Goal: Task Accomplishment & Management: Manage account settings

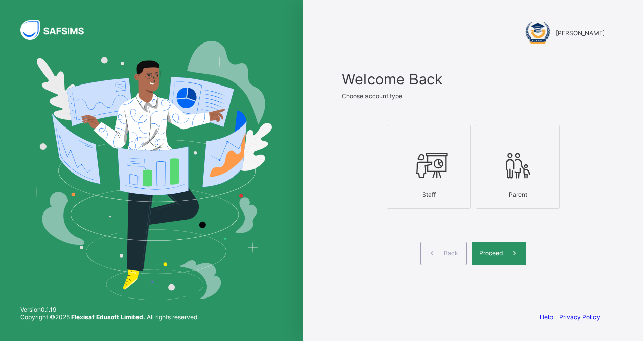
click at [434, 184] on div at bounding box center [428, 166] width 73 height 40
click at [497, 254] on span "Proceed" at bounding box center [491, 253] width 24 height 8
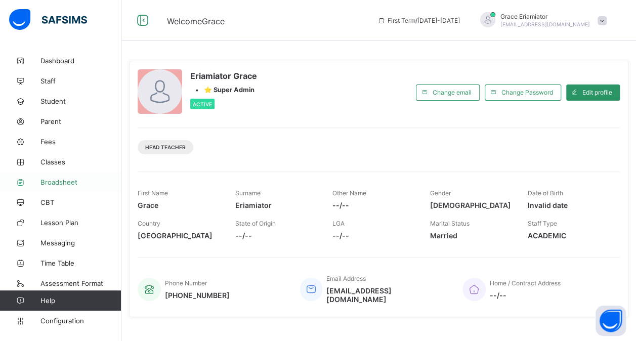
click at [57, 181] on span "Broadsheet" at bounding box center [80, 182] width 81 height 8
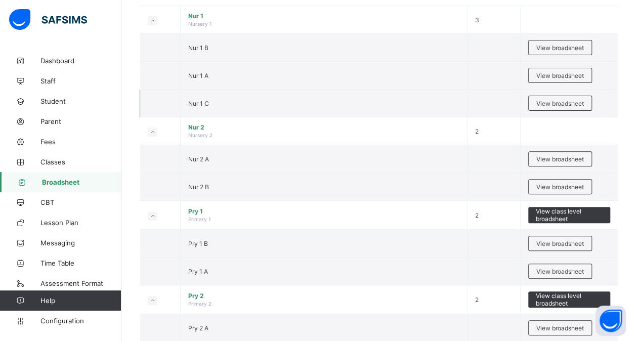
scroll to position [121, 0]
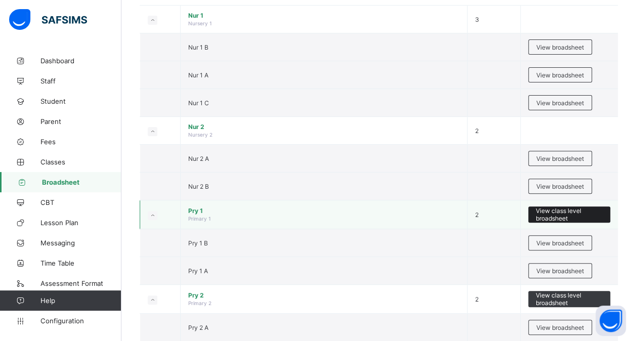
click at [560, 208] on span "View class level broadsheet" at bounding box center [569, 214] width 67 height 15
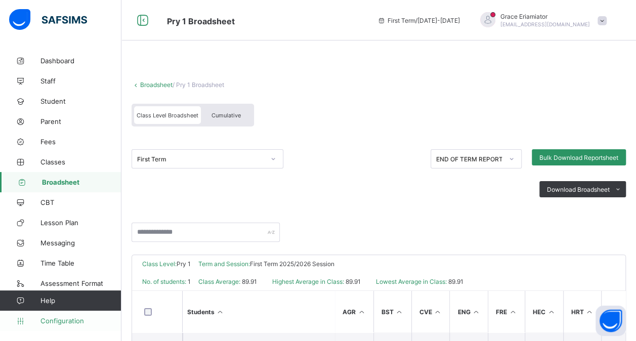
click at [65, 320] on span "Configuration" at bounding box center [80, 321] width 80 height 8
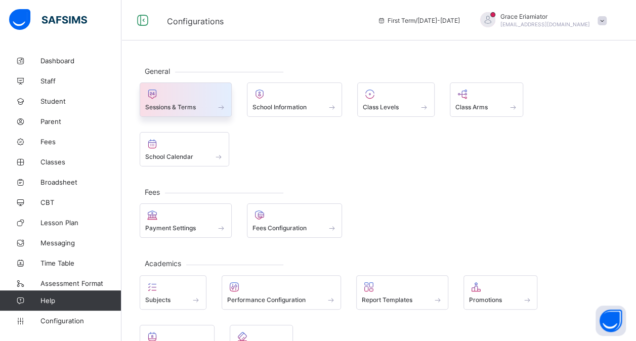
click at [182, 97] on div at bounding box center [185, 94] width 81 height 12
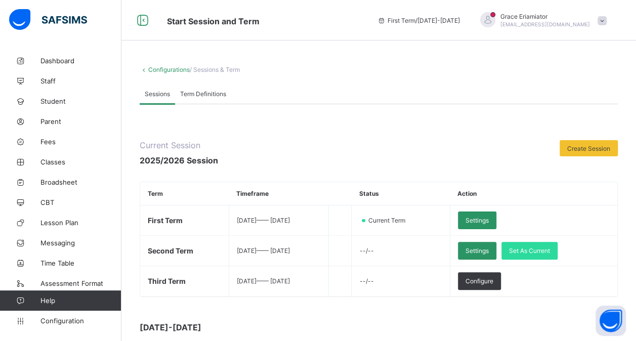
click at [209, 90] on span "Term Definitions" at bounding box center [203, 94] width 46 height 8
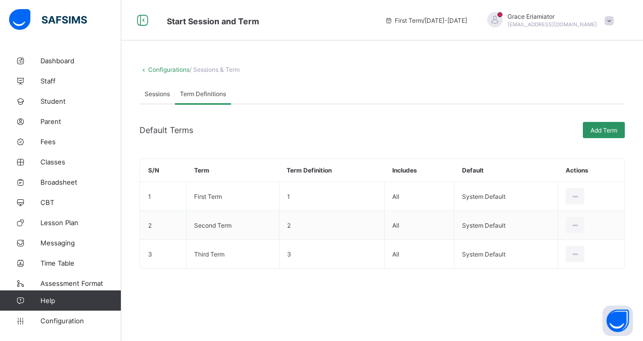
click at [172, 96] on div "Sessions" at bounding box center [157, 93] width 35 height 20
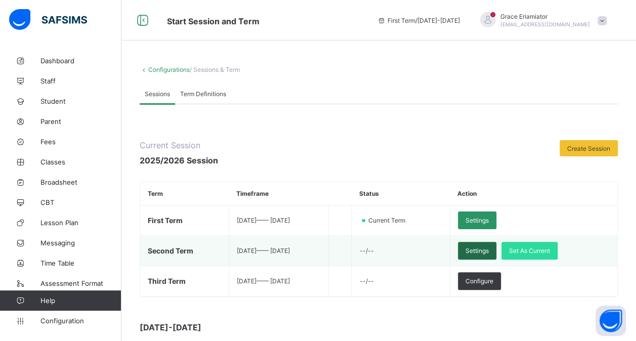
click at [488, 247] on span "Settings" at bounding box center [476, 251] width 23 height 8
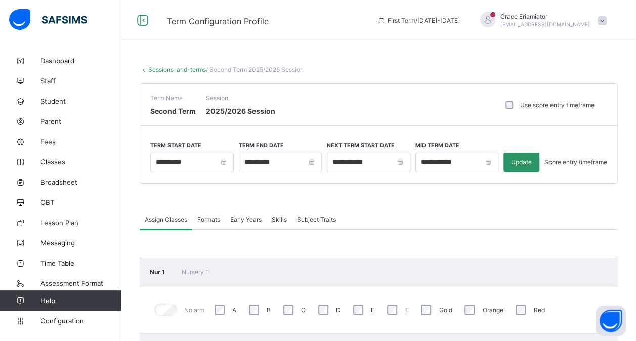
click at [551, 163] on span "Score entry timeframe" at bounding box center [575, 162] width 63 height 8
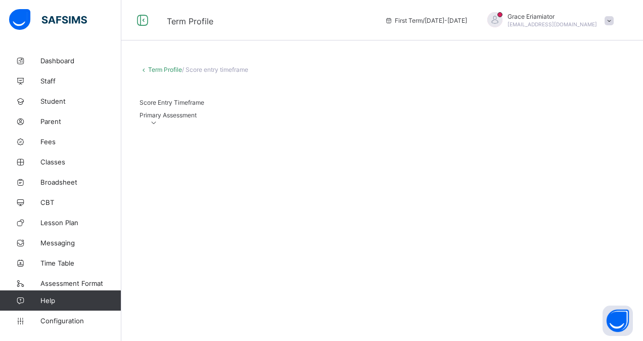
click at [158, 126] on icon at bounding box center [154, 123] width 9 height 8
